Goal: Obtain resource: Obtain resource

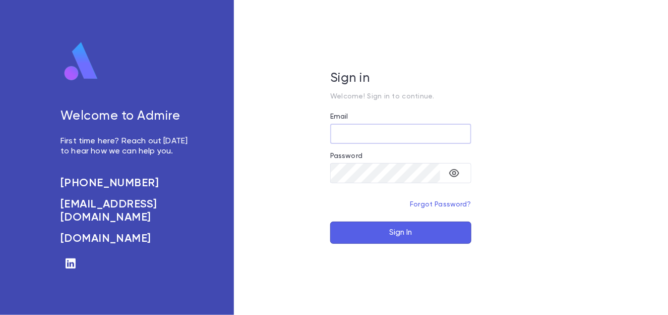
type input "**********"
click at [399, 233] on button "Sign In" at bounding box center [400, 232] width 141 height 22
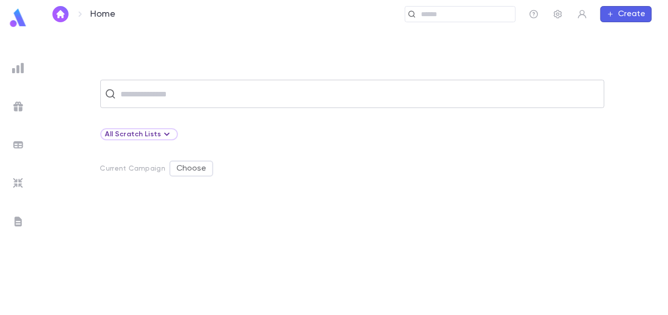
click at [151, 92] on input "text" at bounding box center [359, 93] width 482 height 19
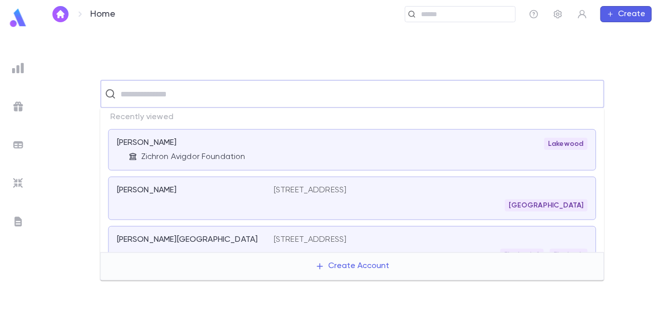
click at [423, 50] on div "​ All Scratch Lists Current Campaign Choose" at bounding box center [352, 171] width 632 height 286
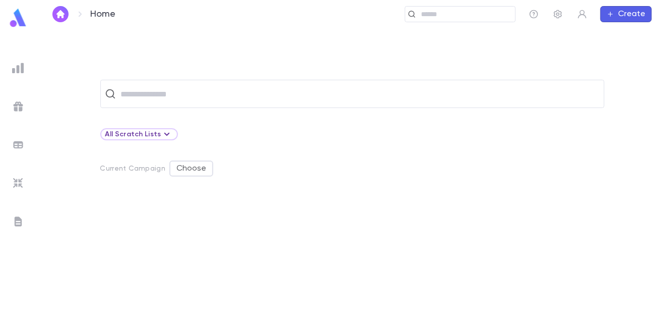
click at [20, 13] on img at bounding box center [18, 18] width 20 height 20
click at [22, 73] on img at bounding box center [18, 68] width 12 height 12
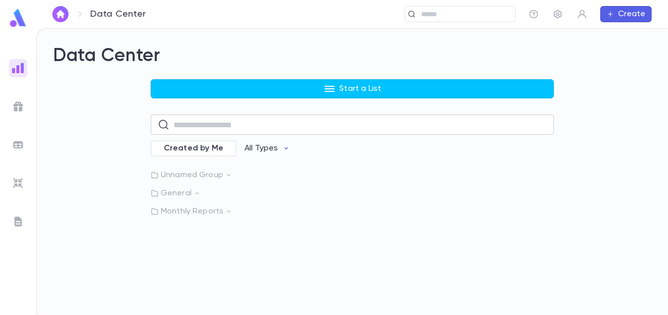
click at [243, 123] on input "text" at bounding box center [361, 125] width 374 height 20
click at [121, 235] on div "Data Center Start a List ​ Created by Me All Types Unnamed Group General Monthl…" at bounding box center [353, 172] width 632 height 286
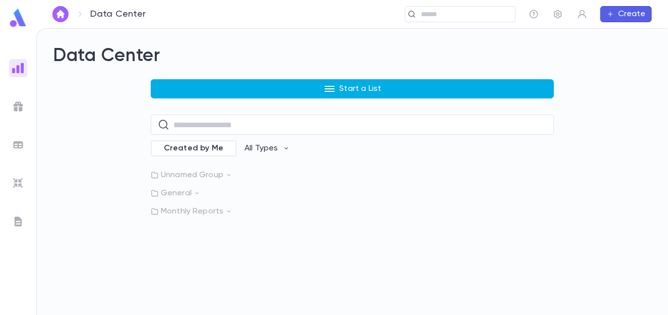
click at [352, 90] on p "Start a List" at bounding box center [361, 89] width 42 height 10
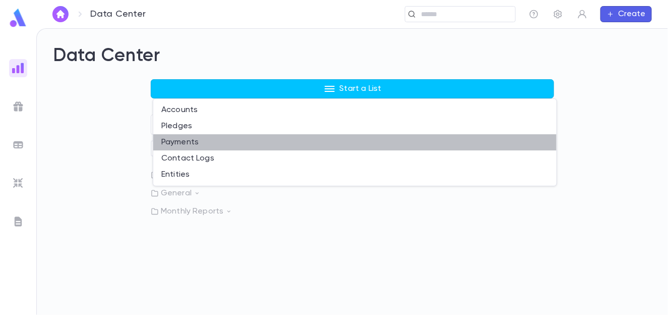
click at [191, 138] on li "Payments" at bounding box center [355, 142] width 404 height 16
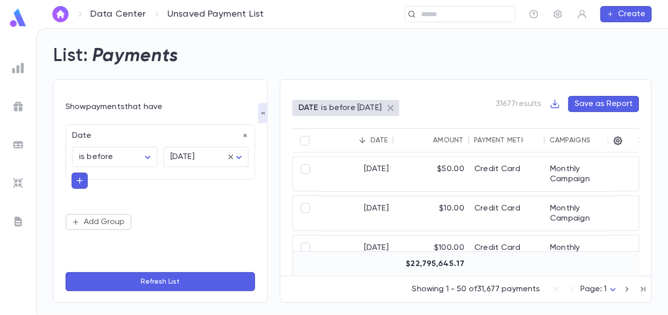
click at [394, 106] on icon at bounding box center [391, 108] width 6 height 6
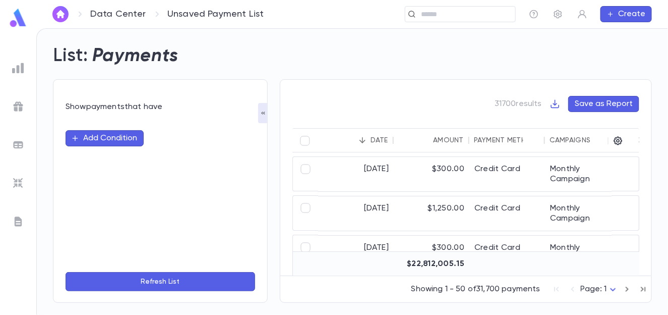
click at [428, 109] on div "31700 results Save as Report" at bounding box center [466, 112] width 347 height 32
click at [413, 109] on div "31700 results Save as Report" at bounding box center [466, 112] width 347 height 32
click at [98, 136] on button "Add Condition" at bounding box center [105, 138] width 78 height 16
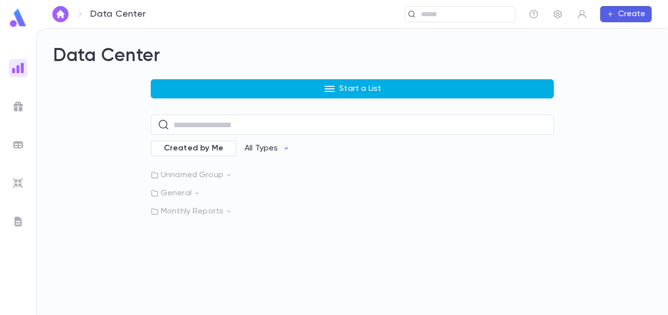
click at [331, 92] on icon "button" at bounding box center [330, 89] width 12 height 12
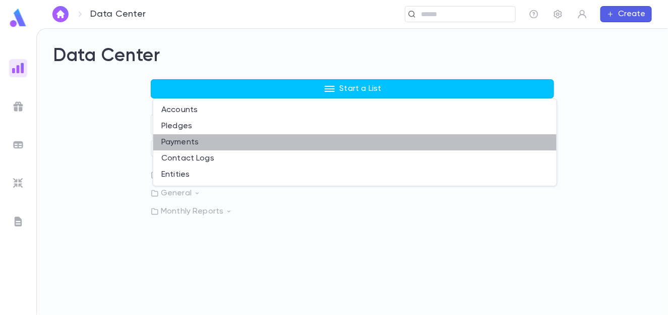
click at [188, 142] on li "Payments" at bounding box center [355, 142] width 404 height 16
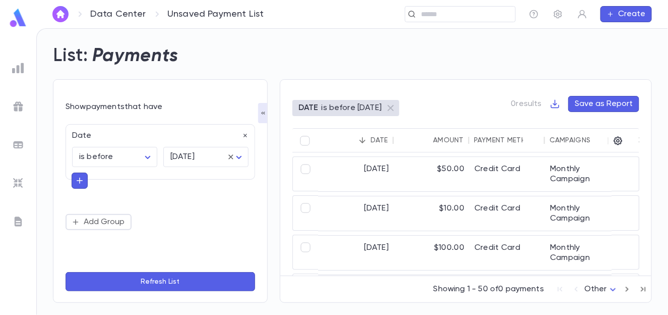
click at [328, 109] on p "is before [DATE]" at bounding box center [352, 108] width 61 height 10
click at [188, 156] on body "Data Center Unsaved Payment List ​ Create List: Payments Show payments that hav…" at bounding box center [334, 171] width 668 height 287
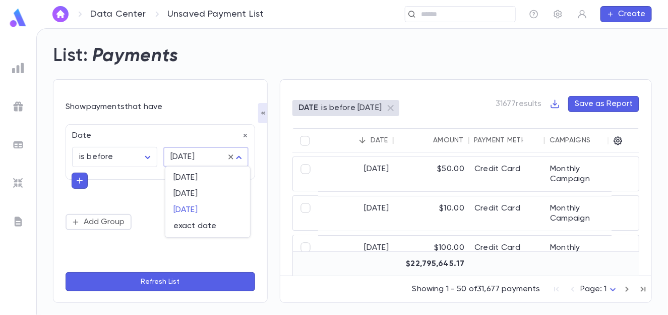
click at [91, 152] on div at bounding box center [334, 157] width 668 height 315
click at [92, 157] on body "Data Center Unsaved Payment List ​ Create List: Payments Show payments that hav…" at bounding box center [334, 171] width 668 height 287
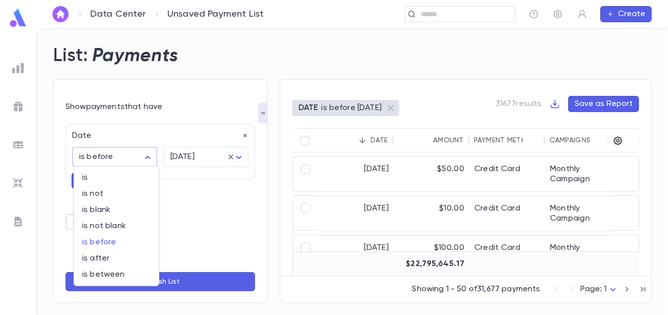
click at [92, 157] on div at bounding box center [334, 157] width 668 height 315
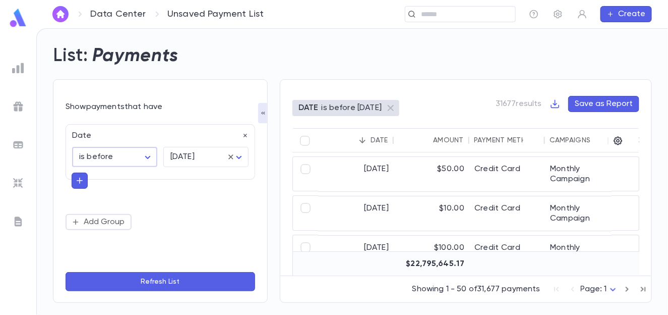
click at [79, 178] on icon "button" at bounding box center [79, 181] width 9 height 10
click at [88, 178] on input "text" at bounding box center [156, 180] width 147 height 14
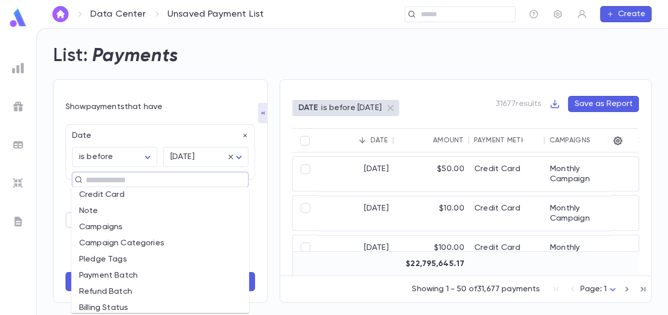
scroll to position [151, 0]
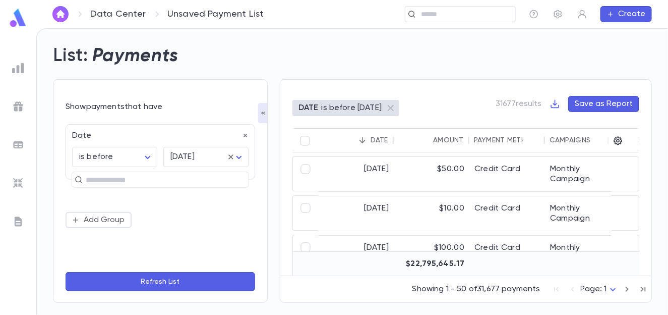
click at [163, 133] on div "Date" at bounding box center [157, 133] width 183 height 16
click at [183, 155] on body "Data Center Unsaved Payment List ​ Create List: Payments Show payments that hav…" at bounding box center [334, 171] width 668 height 287
click at [184, 175] on span "[DATE]" at bounding box center [208, 178] width 69 height 10
type input "*****"
click at [160, 284] on button "Refresh List" at bounding box center [161, 281] width 190 height 19
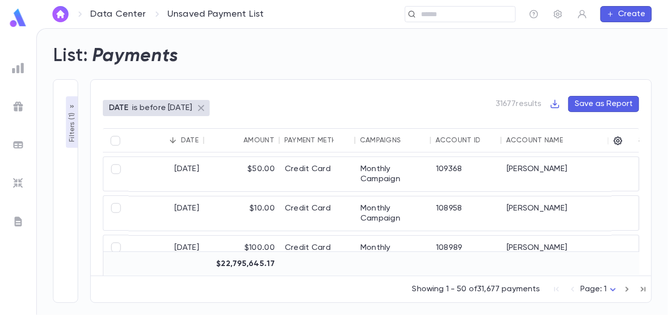
click at [195, 107] on icon at bounding box center [201, 108] width 12 height 12
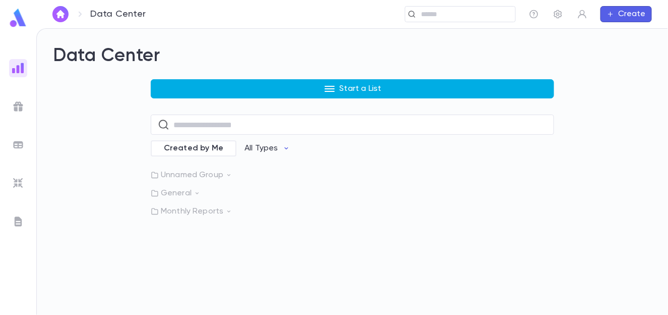
click at [381, 91] on button "Start a List" at bounding box center [353, 88] width 404 height 19
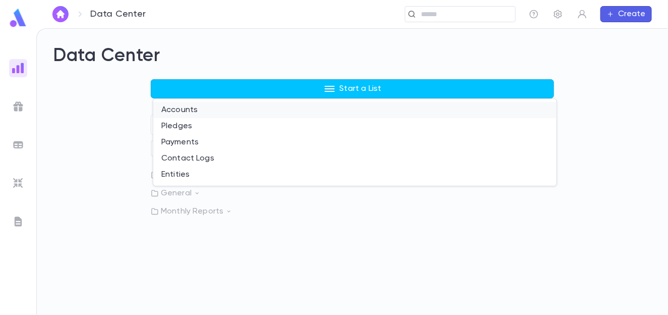
click at [190, 111] on li "Accounts" at bounding box center [355, 110] width 404 height 16
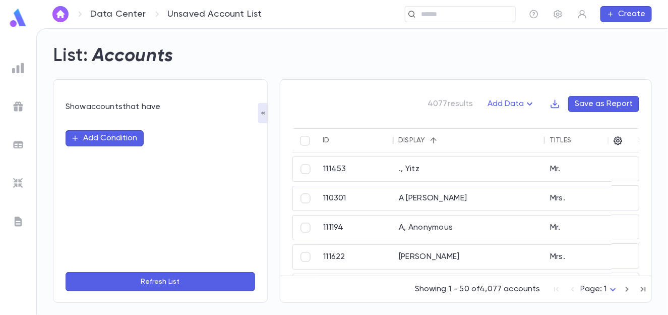
click at [116, 135] on button "Add Condition" at bounding box center [105, 138] width 78 height 16
click at [110, 139] on input "text" at bounding box center [156, 138] width 159 height 14
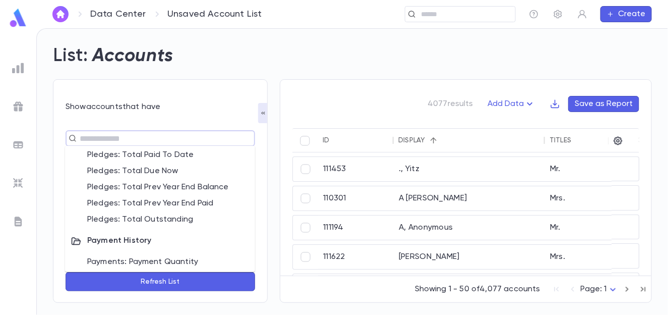
scroll to position [709, 0]
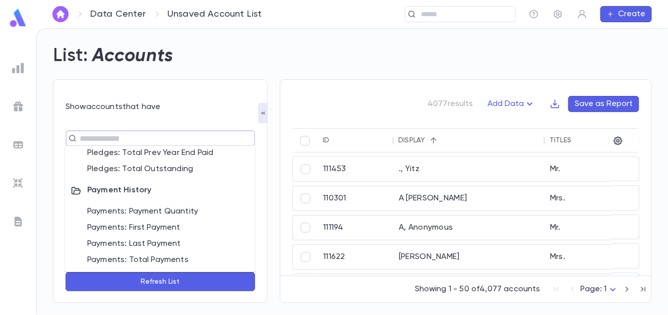
click at [155, 262] on li "Payments: Total Payments" at bounding box center [160, 260] width 190 height 16
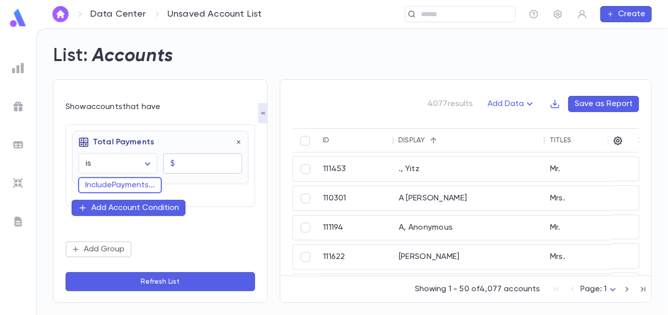
click at [194, 165] on input "text" at bounding box center [210, 164] width 63 height 20
type input "****"
click at [157, 286] on button "Refresh List" at bounding box center [161, 281] width 190 height 19
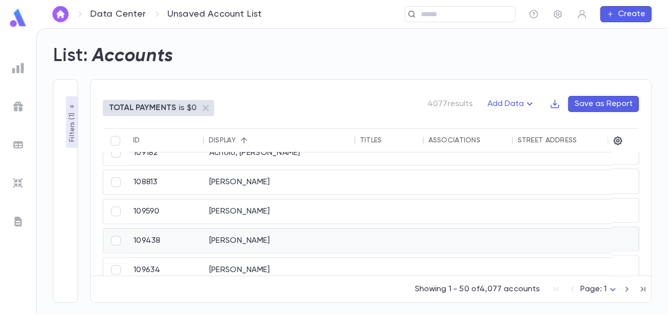
scroll to position [0, 0]
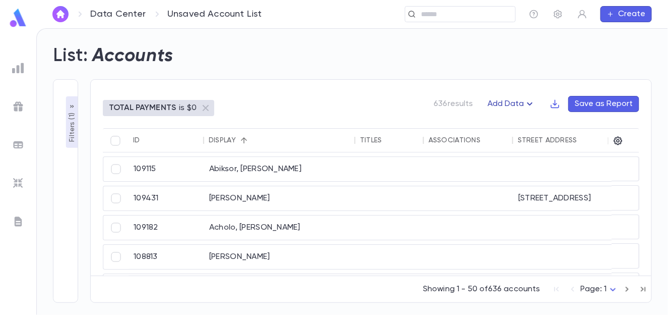
click at [533, 104] on icon "button" at bounding box center [531, 103] width 6 height 3
click at [520, 83] on div at bounding box center [334, 157] width 668 height 315
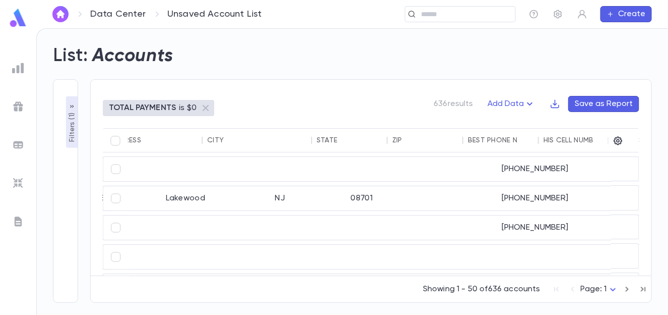
scroll to position [0, 517]
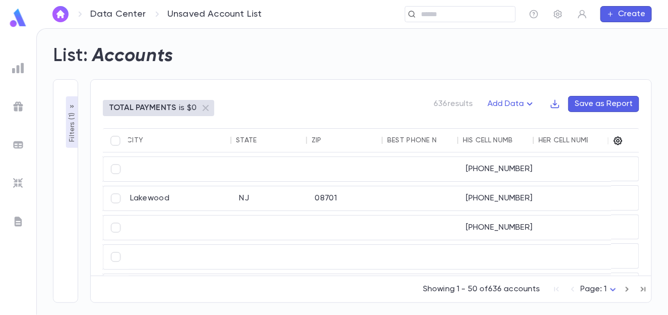
click at [617, 138] on icon "button" at bounding box center [618, 141] width 10 height 10
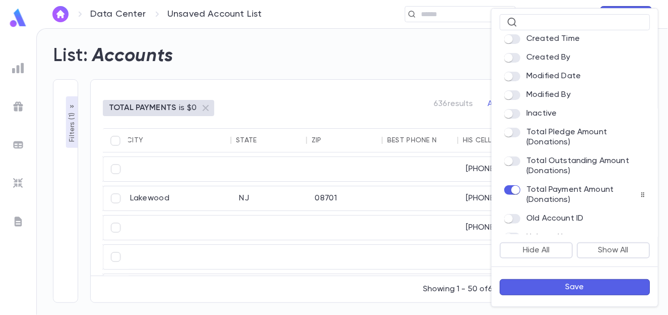
scroll to position [597, 0]
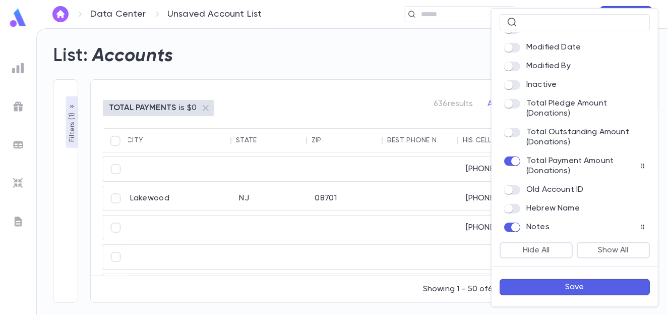
click at [572, 289] on button "Save" at bounding box center [575, 287] width 150 height 16
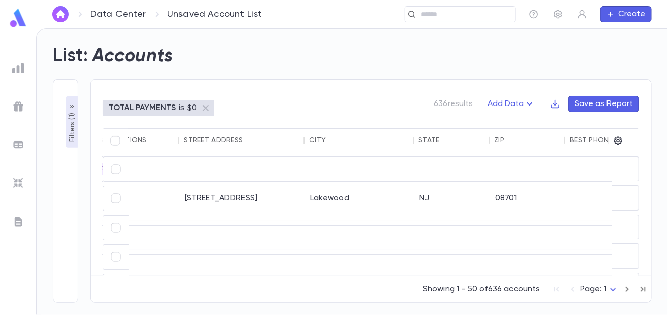
scroll to position [0, 0]
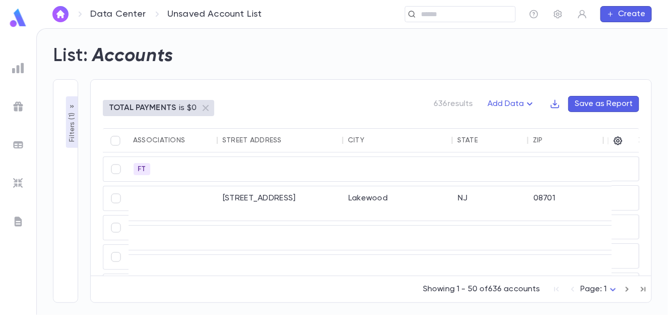
click at [68, 128] on p "Filters ( 1 )" at bounding box center [72, 125] width 10 height 31
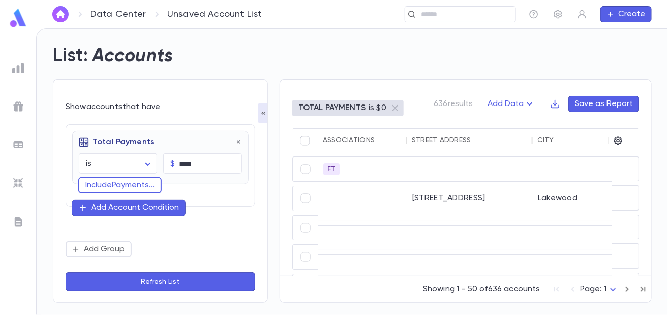
click at [119, 209] on div "Add Account Condition" at bounding box center [135, 208] width 88 height 10
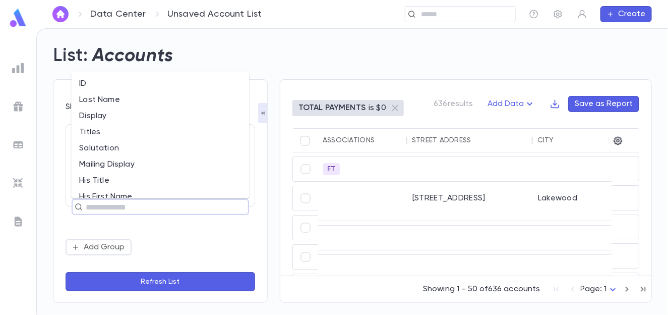
click at [120, 205] on input "text" at bounding box center [156, 207] width 147 height 14
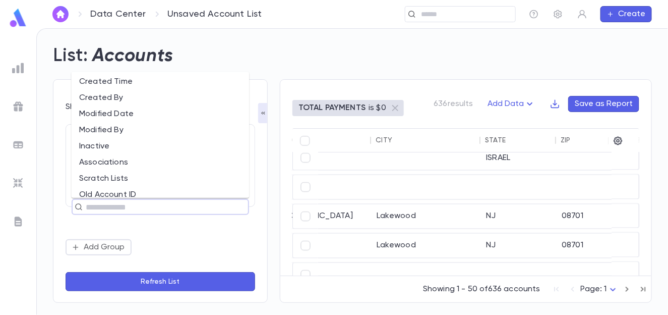
scroll to position [356, 0]
click at [588, 53] on div "List: Accounts" at bounding box center [346, 50] width 611 height 34
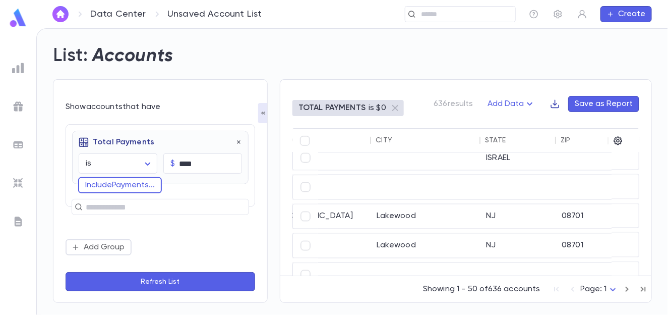
click at [556, 106] on icon "button" at bounding box center [555, 104] width 10 height 10
click at [581, 129] on li "Download CSV" at bounding box center [591, 123] width 73 height 16
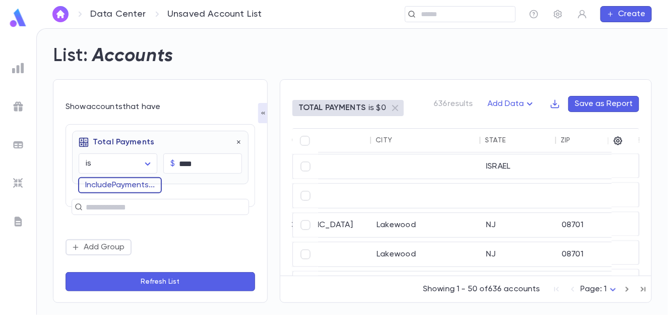
click at [89, 187] on button "Include Payments ..." at bounding box center [120, 185] width 84 height 16
click at [241, 142] on icon "button" at bounding box center [239, 142] width 7 height 7
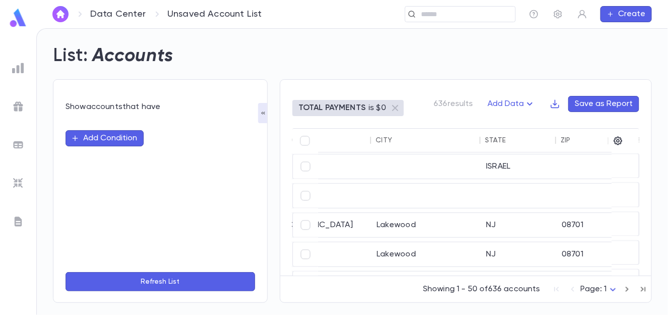
click at [121, 141] on button "Add Condition" at bounding box center [105, 138] width 78 height 16
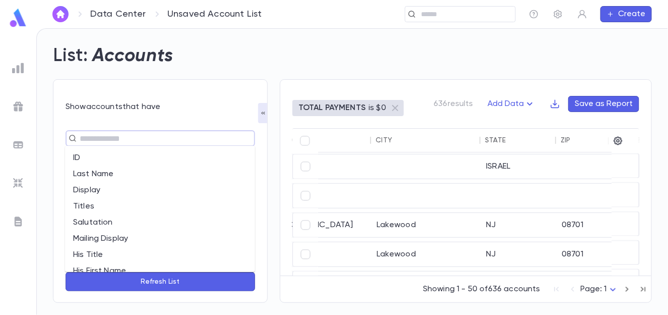
click at [108, 139] on input "text" at bounding box center [156, 138] width 159 height 14
click at [130, 120] on div "​" at bounding box center [161, 191] width 190 height 146
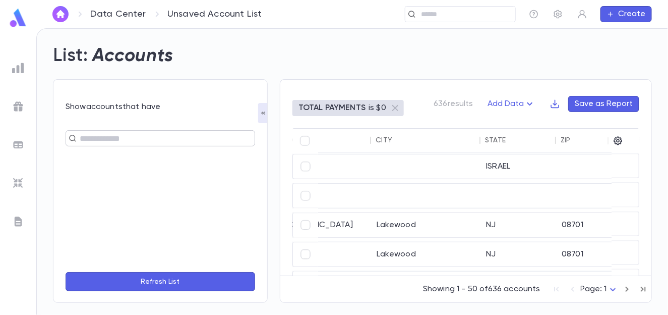
click at [135, 137] on input "text" at bounding box center [156, 138] width 159 height 14
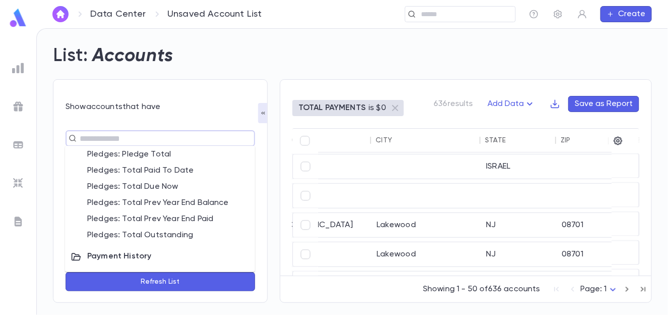
scroll to position [709, 0]
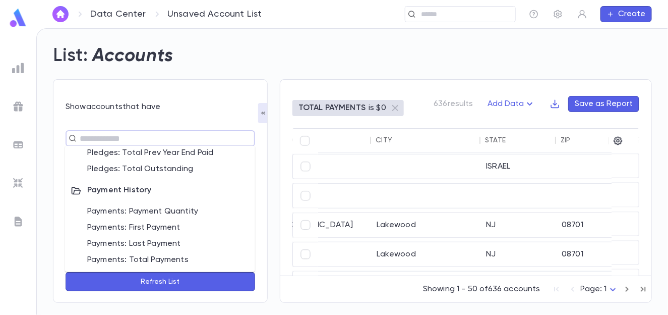
click at [150, 259] on li "Payments: Total Payments" at bounding box center [160, 260] width 190 height 16
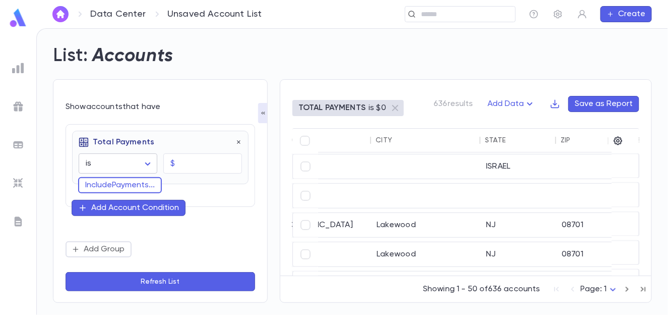
click at [137, 164] on body "Data Center Unsaved Account List ​ Create List: Accounts Show accounts that hav…" at bounding box center [334, 171] width 668 height 287
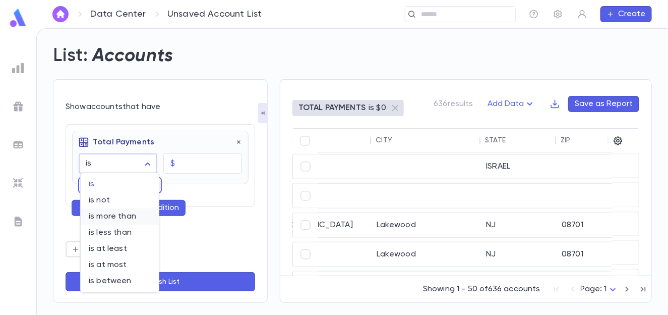
click at [127, 214] on span "is more than" at bounding box center [120, 216] width 62 height 10
type input "**********"
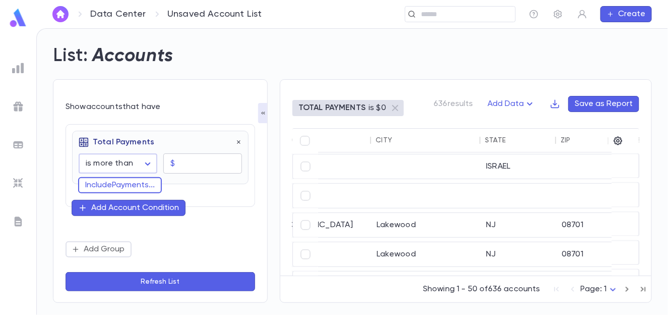
click at [183, 167] on input "text" at bounding box center [210, 164] width 63 height 20
type input "****"
click at [209, 188] on div "**********" at bounding box center [160, 163] width 177 height 64
click at [124, 211] on div "Add Account Condition" at bounding box center [135, 208] width 88 height 10
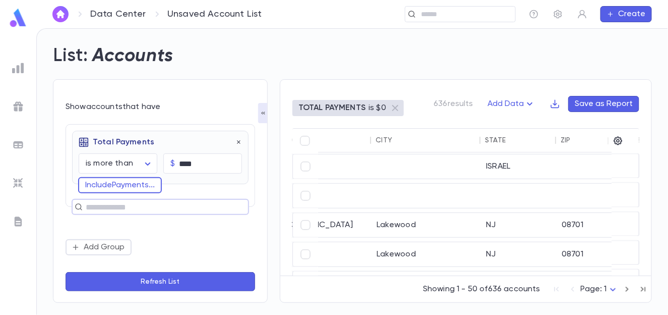
click at [124, 211] on input "text" at bounding box center [156, 207] width 147 height 14
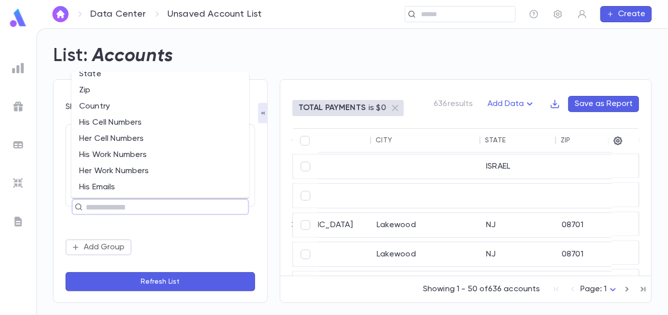
scroll to position [303, 0]
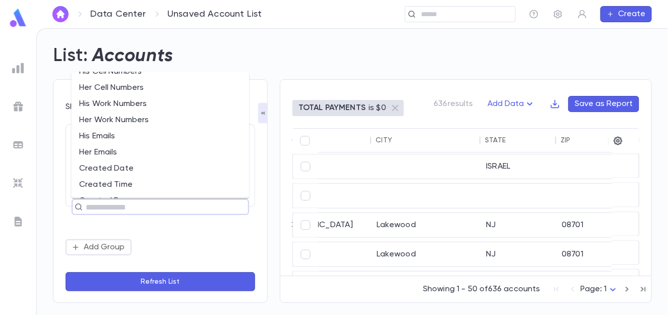
click at [134, 237] on div "**********" at bounding box center [161, 189] width 190 height 131
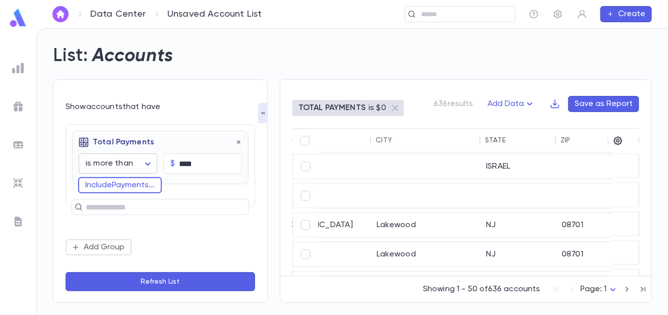
click at [121, 166] on body "**********" at bounding box center [334, 171] width 668 height 287
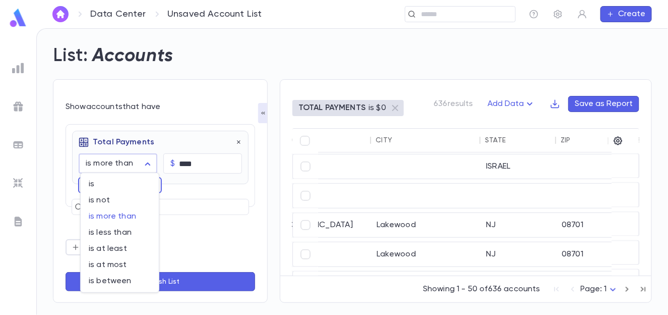
click at [121, 166] on div at bounding box center [334, 157] width 668 height 315
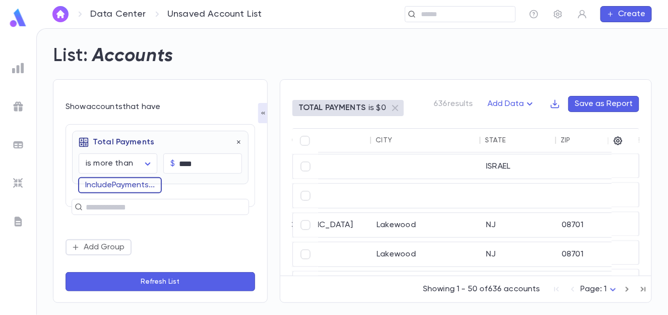
click at [114, 186] on button "Include Payments ..." at bounding box center [120, 185] width 84 height 16
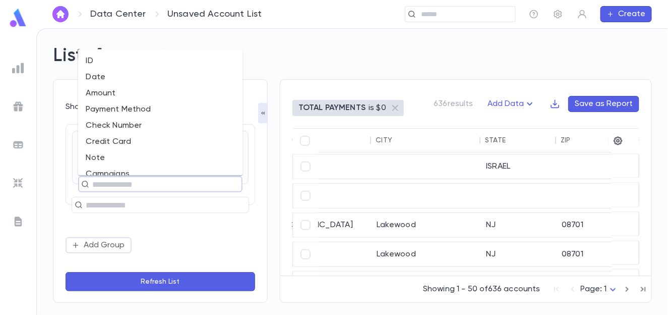
click at [72, 178] on div "**********" at bounding box center [160, 157] width 177 height 53
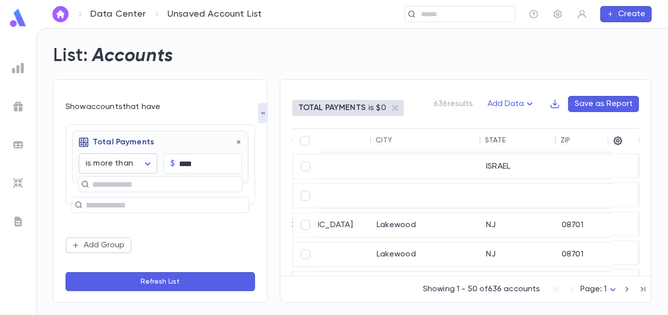
click at [110, 161] on body "**********" at bounding box center [334, 171] width 668 height 287
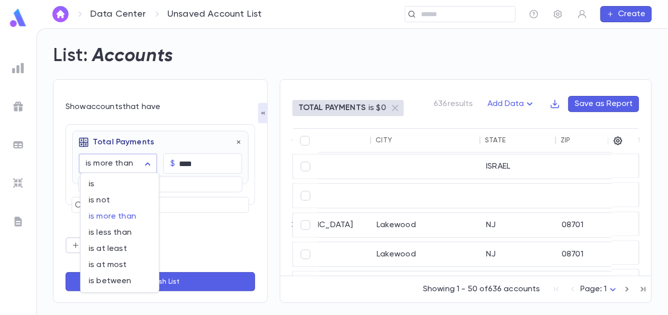
click at [110, 161] on div at bounding box center [334, 157] width 668 height 315
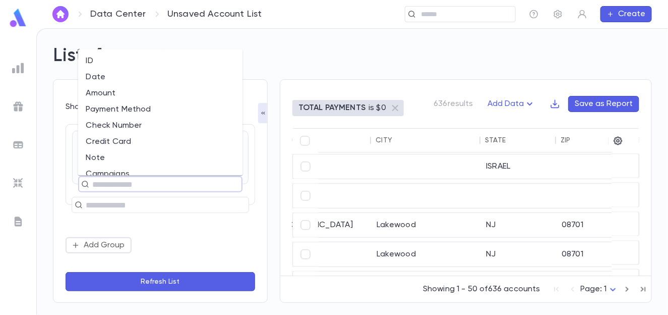
click at [108, 185] on input "text" at bounding box center [156, 184] width 134 height 14
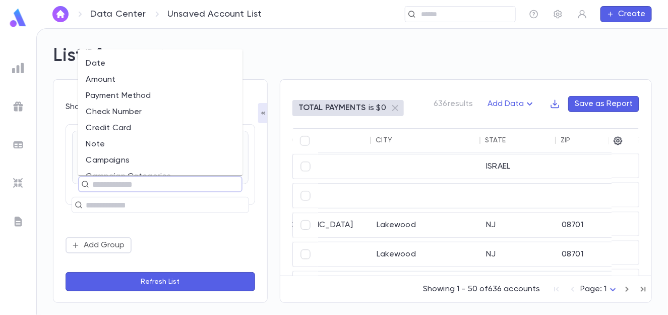
scroll to position [13, 0]
click at [59, 159] on div "**********" at bounding box center [160, 190] width 215 height 223
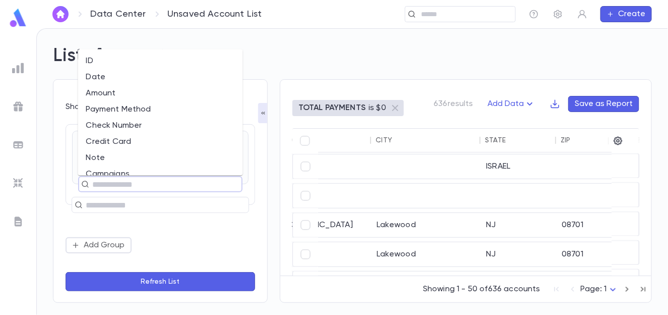
click at [102, 184] on input "text" at bounding box center [156, 184] width 134 height 14
click at [102, 198] on input "text" at bounding box center [156, 205] width 147 height 14
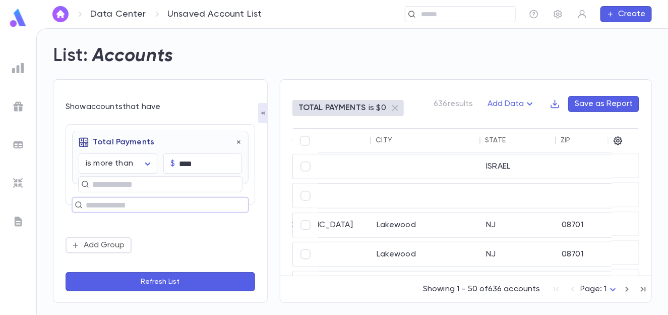
click at [102, 198] on input "text" at bounding box center [156, 205] width 147 height 14
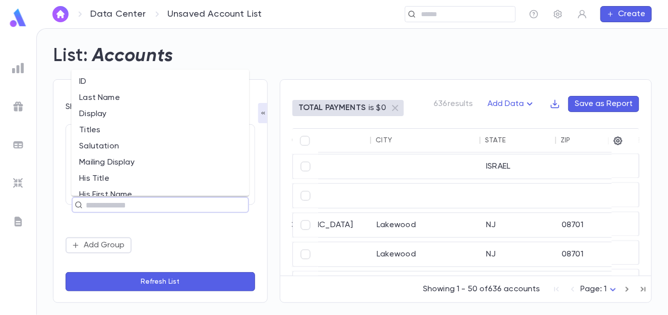
click at [102, 198] on input "text" at bounding box center [156, 205] width 147 height 14
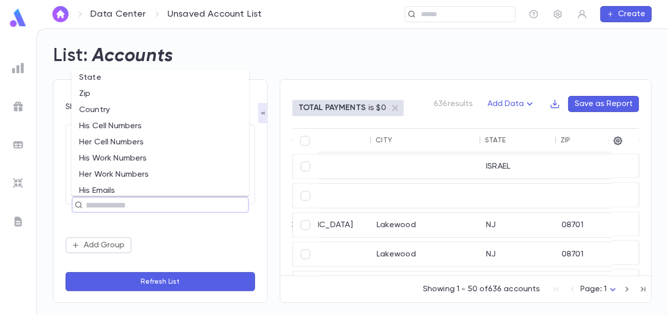
scroll to position [252, 0]
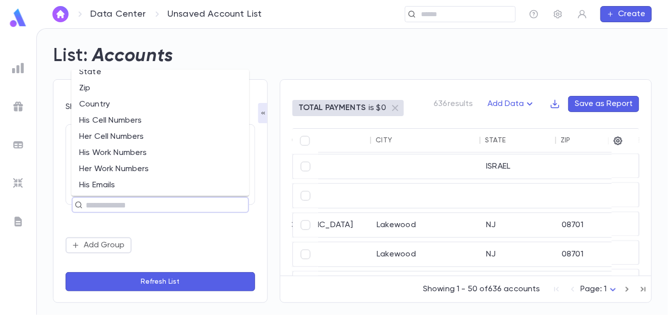
click at [49, 149] on div "**********" at bounding box center [154, 185] width 227 height 236
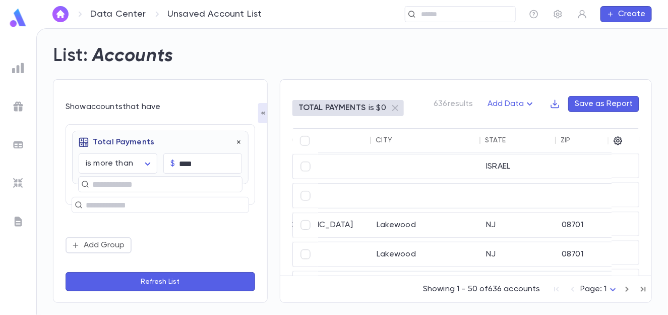
click at [238, 139] on icon "button" at bounding box center [239, 142] width 7 height 7
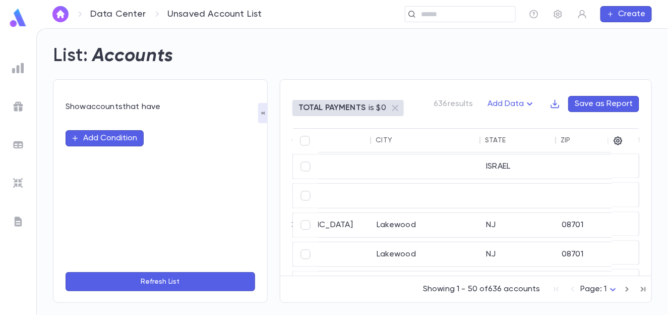
click at [131, 137] on button "Add Condition" at bounding box center [105, 138] width 78 height 16
click at [128, 137] on input "text" at bounding box center [156, 138] width 159 height 14
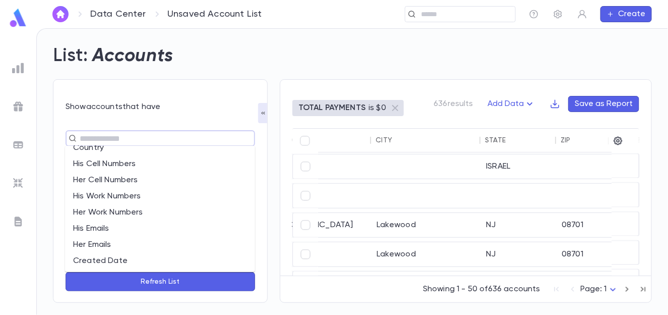
scroll to position [151, 0]
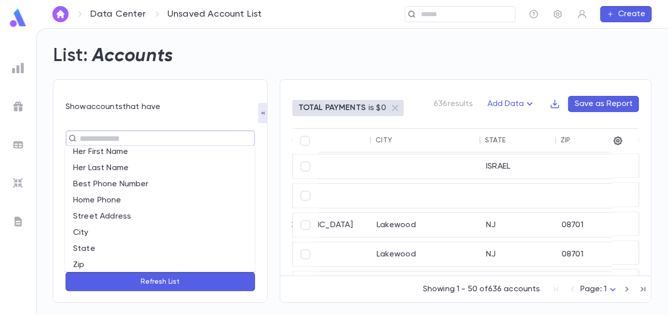
click at [142, 123] on div "​" at bounding box center [161, 191] width 190 height 146
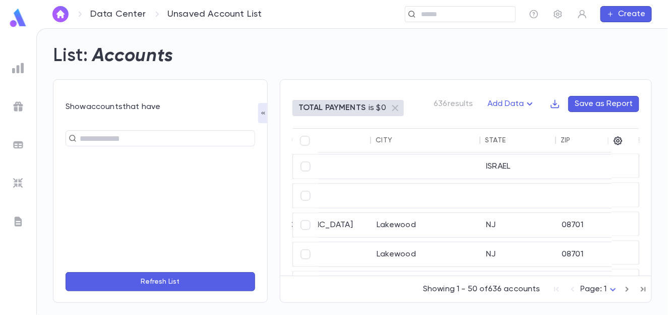
click at [125, 109] on div "Show accounts that have" at bounding box center [161, 107] width 190 height 10
click at [171, 140] on input "text" at bounding box center [156, 138] width 159 height 14
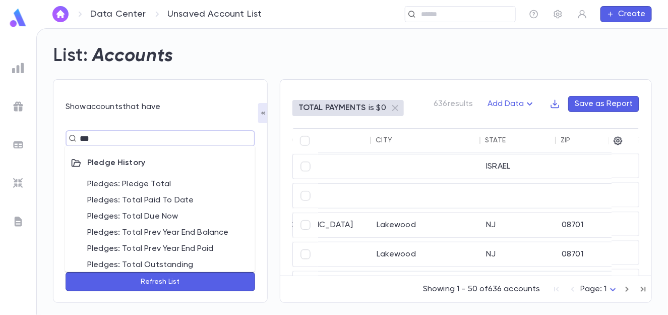
type input "****"
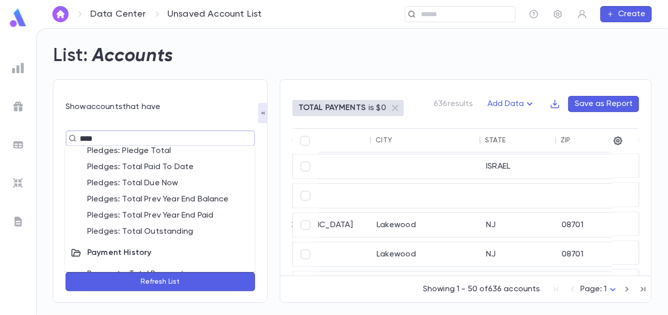
scroll to position [47, 0]
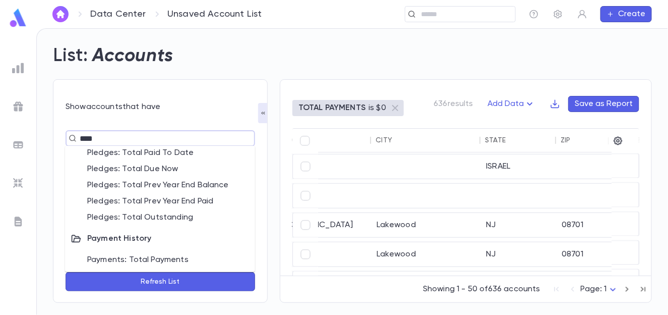
click at [151, 262] on li "Payments: Total Payments" at bounding box center [160, 260] width 190 height 16
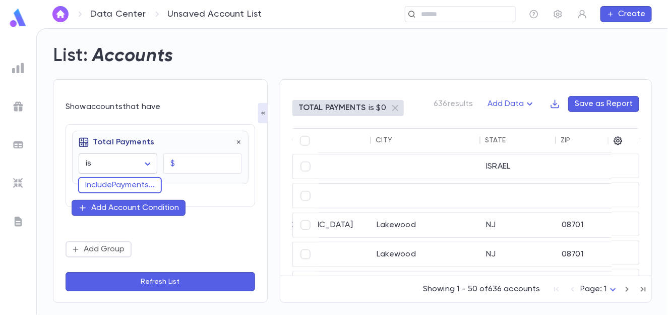
click at [138, 163] on body "Data Center Unsaved Account List ​ Create List: Accounts Show accounts that hav…" at bounding box center [334, 171] width 668 height 287
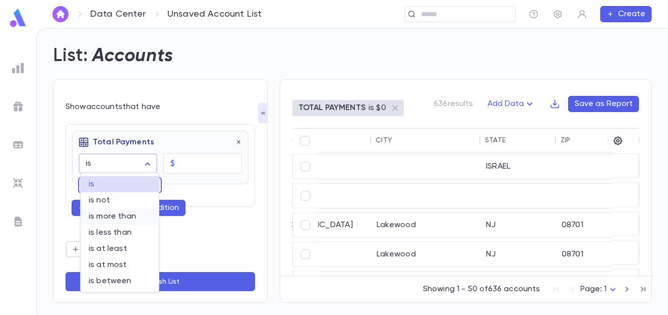
click at [123, 218] on span "is more than" at bounding box center [120, 216] width 62 height 10
type input "**********"
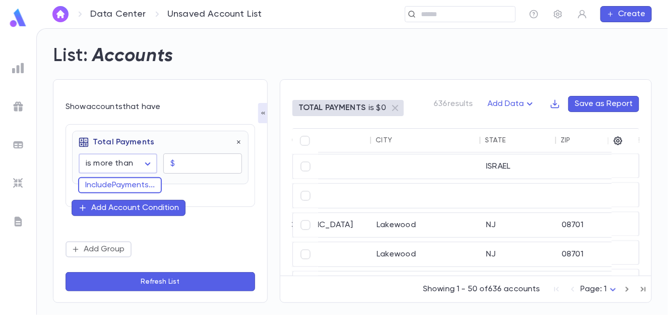
click at [183, 165] on input "text" at bounding box center [210, 164] width 63 height 20
type input "****"
click at [120, 187] on button "Include Payments ..." at bounding box center [120, 185] width 84 height 16
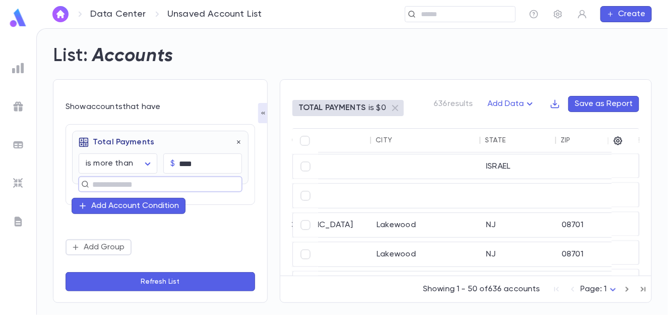
click at [118, 184] on input "text" at bounding box center [156, 184] width 134 height 14
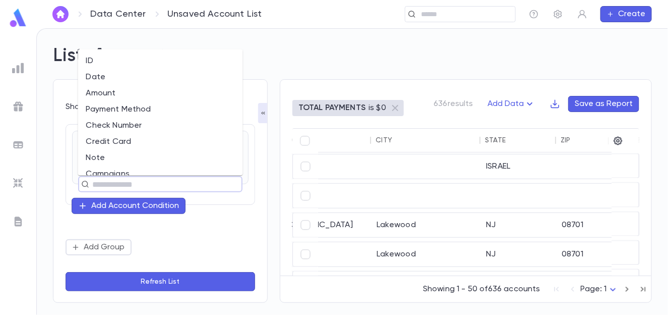
click at [111, 81] on li "Date" at bounding box center [160, 78] width 165 height 16
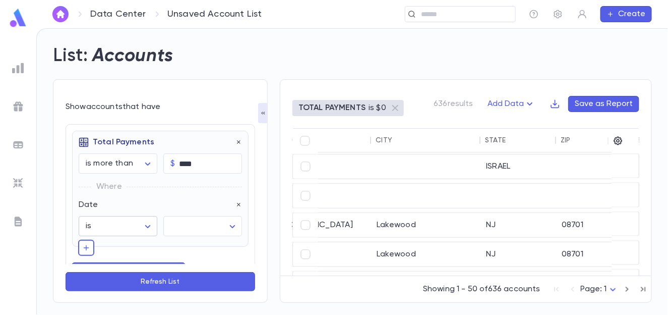
click at [112, 221] on body "**********" at bounding box center [334, 171] width 668 height 287
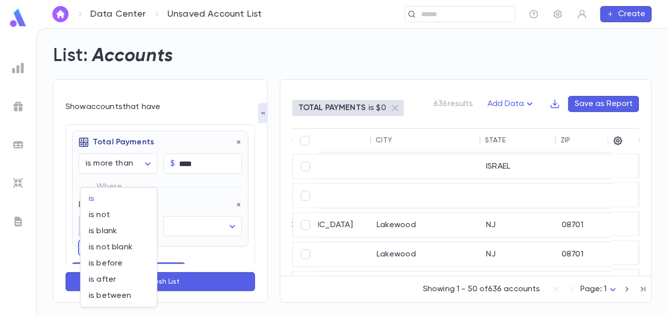
click at [124, 169] on div at bounding box center [334, 157] width 668 height 315
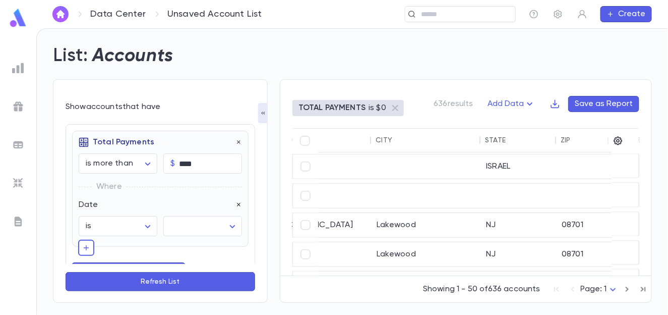
click at [236, 207] on icon "button" at bounding box center [239, 204] width 7 height 7
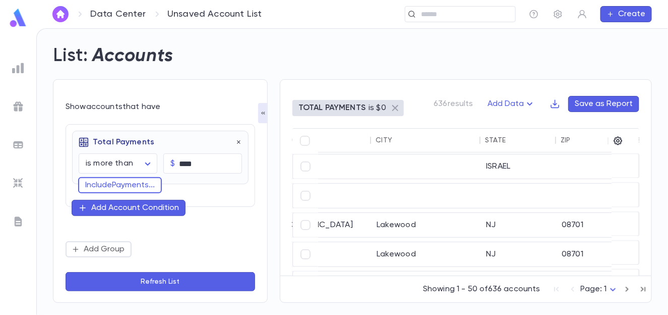
click at [392, 107] on icon at bounding box center [395, 108] width 6 height 6
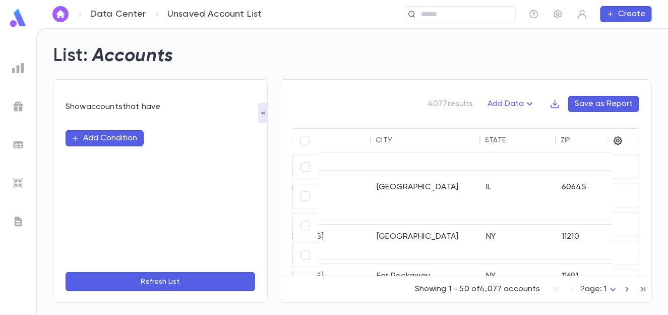
click at [113, 136] on button "Add Condition" at bounding box center [105, 138] width 78 height 16
click at [129, 140] on input "text" at bounding box center [156, 138] width 159 height 14
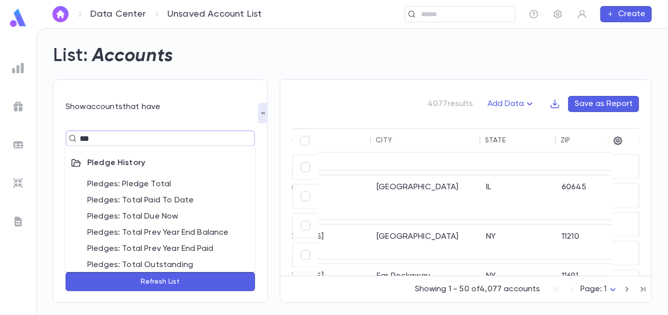
type input "****"
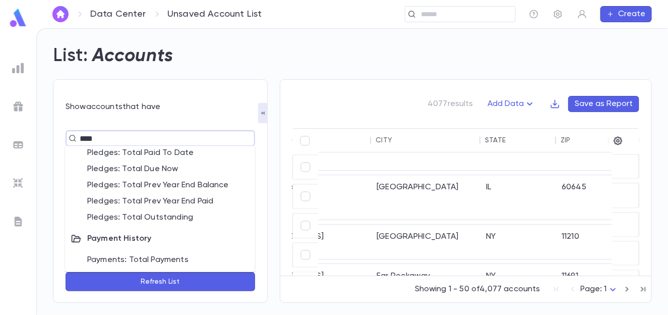
click at [150, 258] on li "Payments: Total Payments" at bounding box center [160, 260] width 190 height 16
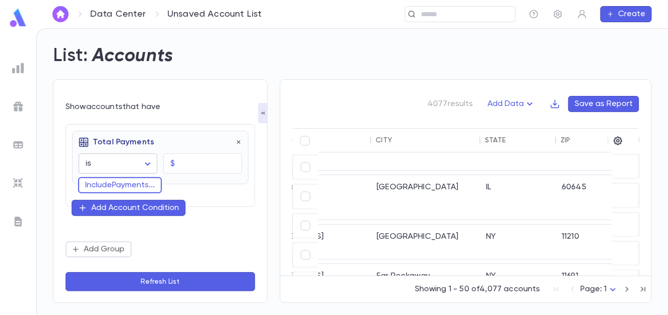
click at [142, 161] on body "Data Center Unsaved Account List ​ Create List: Accounts Show accounts that hav…" at bounding box center [334, 171] width 668 height 287
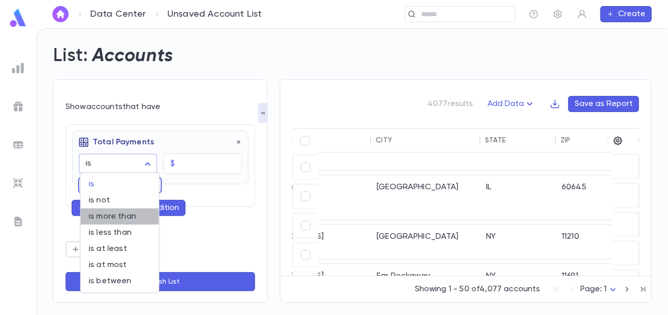
click at [118, 220] on span "is more than" at bounding box center [120, 216] width 62 height 10
type input "**********"
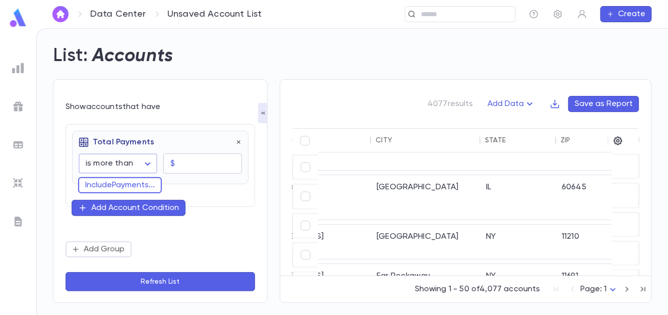
click at [183, 165] on input "text" at bounding box center [210, 164] width 63 height 20
type input "****"
click at [198, 201] on div "**********" at bounding box center [161, 165] width 190 height 83
click at [166, 281] on button "Refresh List" at bounding box center [161, 281] width 190 height 19
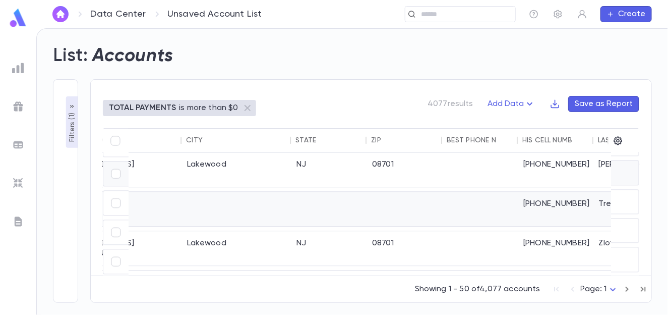
scroll to position [1059, 161]
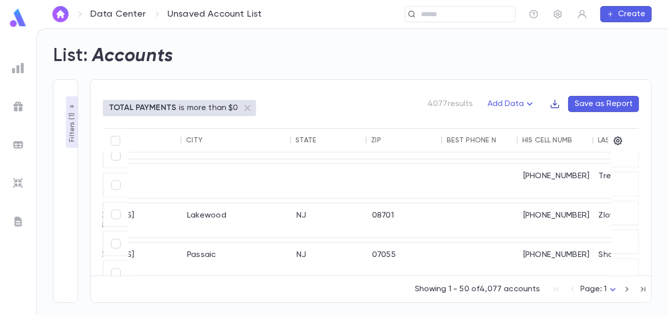
click at [556, 101] on icon "button" at bounding box center [555, 104] width 10 height 10
click at [566, 121] on li "Download CSV" at bounding box center [591, 123] width 73 height 16
